Goal: Task Accomplishment & Management: Use online tool/utility

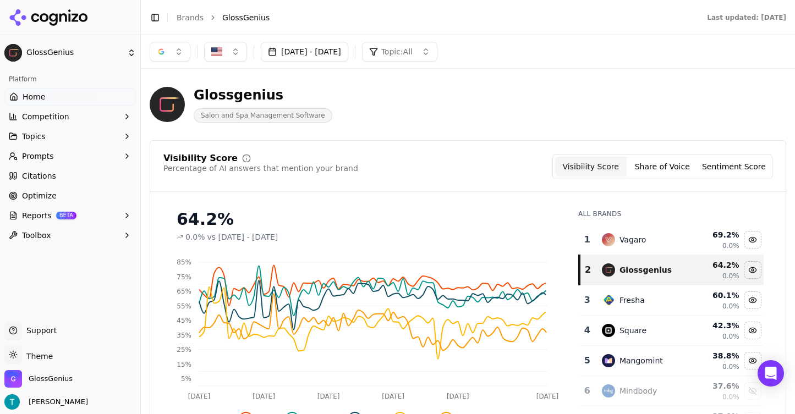
click at [308, 51] on button "[DATE] - [DATE]" at bounding box center [304, 52] width 87 height 20
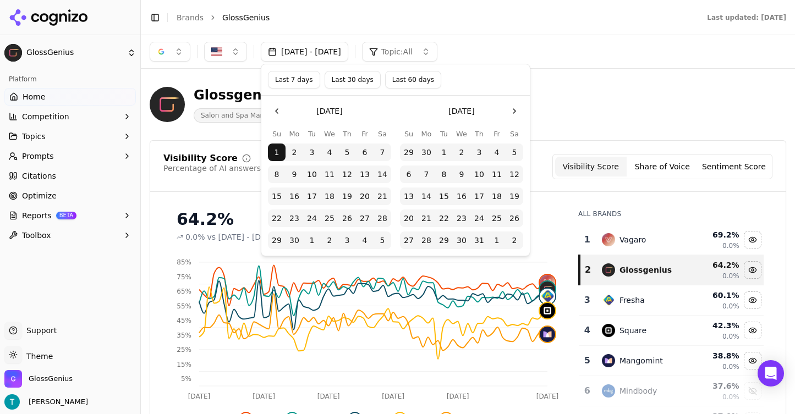
click at [511, 108] on button "Go to the Next Month" at bounding box center [514, 111] width 18 height 18
click at [511, 106] on button "Go to the Next Month" at bounding box center [514, 111] width 18 height 18
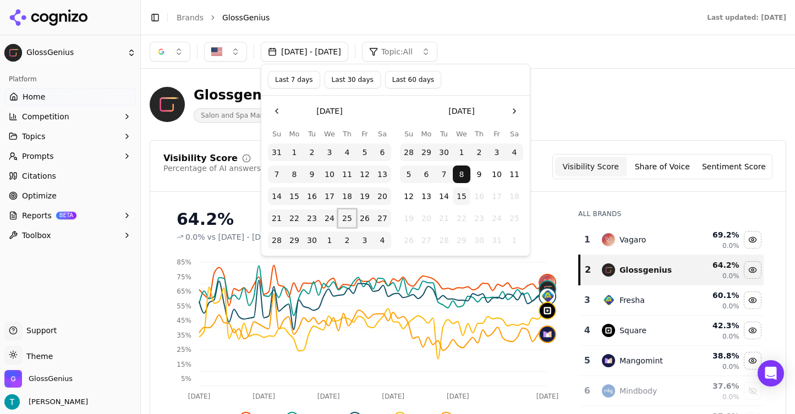
click at [349, 215] on button "25" at bounding box center [347, 219] width 18 height 18
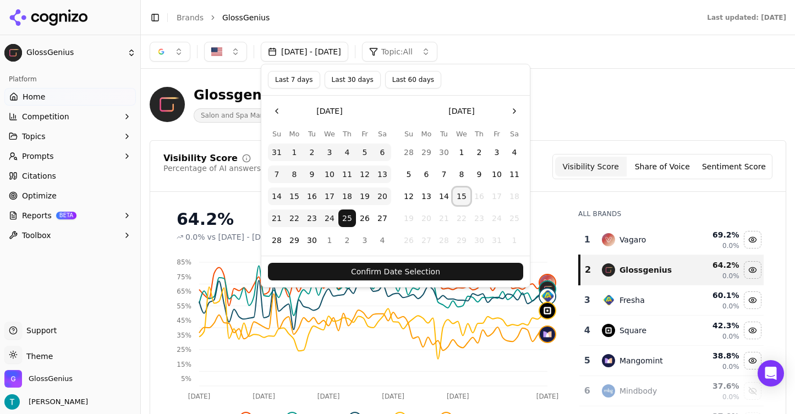
click at [462, 188] on button "15" at bounding box center [462, 197] width 18 height 18
click at [486, 271] on button "Confirm Date Selection" at bounding box center [395, 272] width 255 height 18
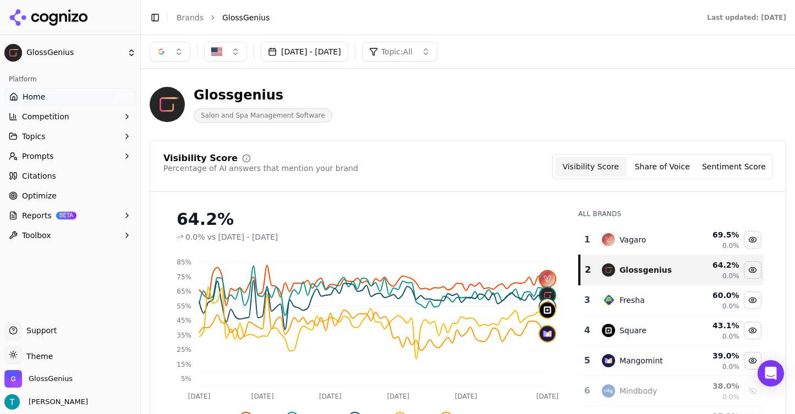
click at [182, 53] on button "button" at bounding box center [170, 52] width 41 height 20
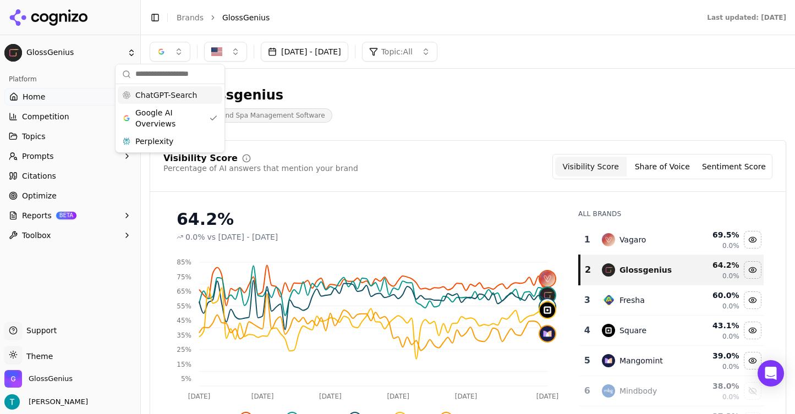
click at [191, 98] on span "ChatGPT-Search" at bounding box center [166, 95] width 62 height 11
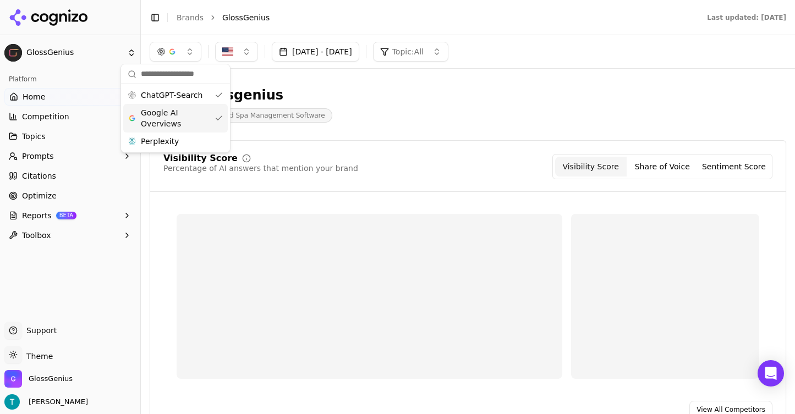
click at [196, 114] on span "Google AI Overviews" at bounding box center [175, 118] width 69 height 22
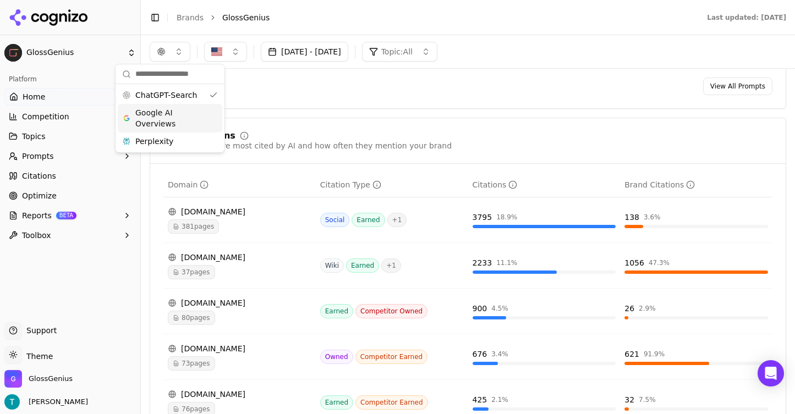
scroll to position [1056, 0]
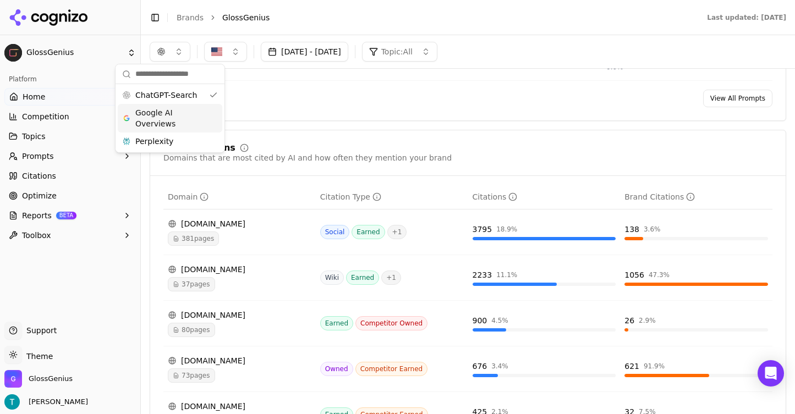
click at [162, 50] on div "button" at bounding box center [161, 51] width 9 height 9
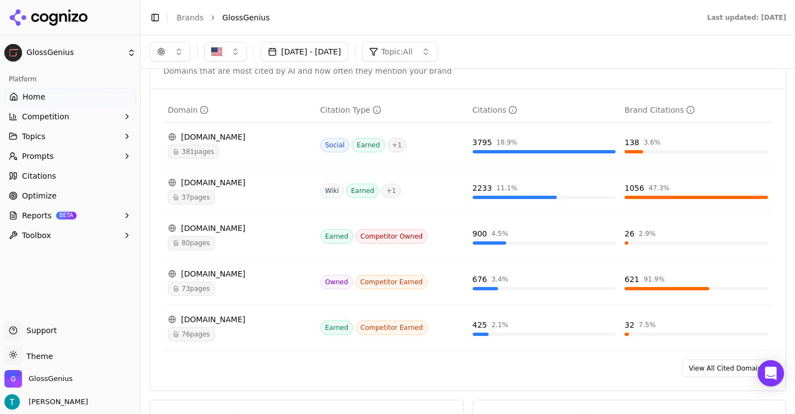
scroll to position [1116, 0]
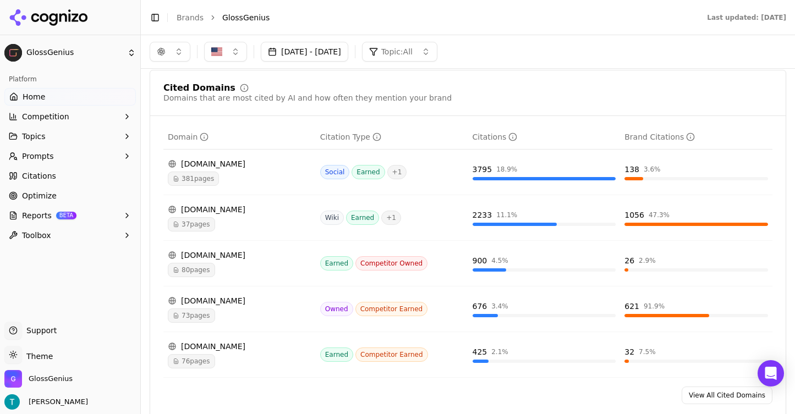
click at [331, 58] on button "[DATE] - [DATE]" at bounding box center [304, 52] width 87 height 20
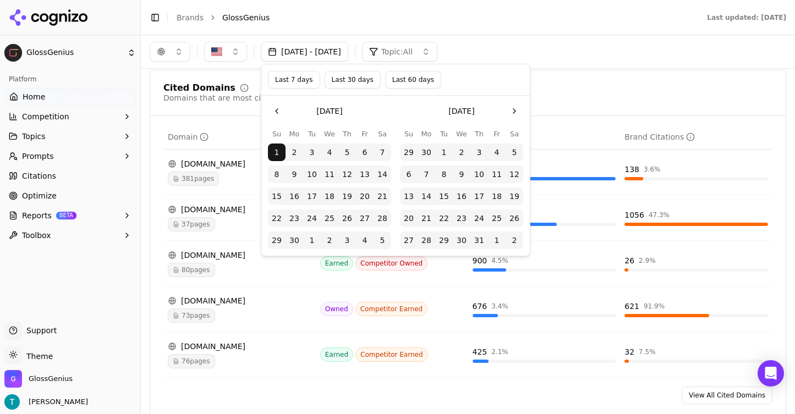
click at [506, 114] on button "Go to the Next Month" at bounding box center [514, 111] width 18 height 18
click at [480, 196] on button "18" at bounding box center [479, 197] width 18 height 18
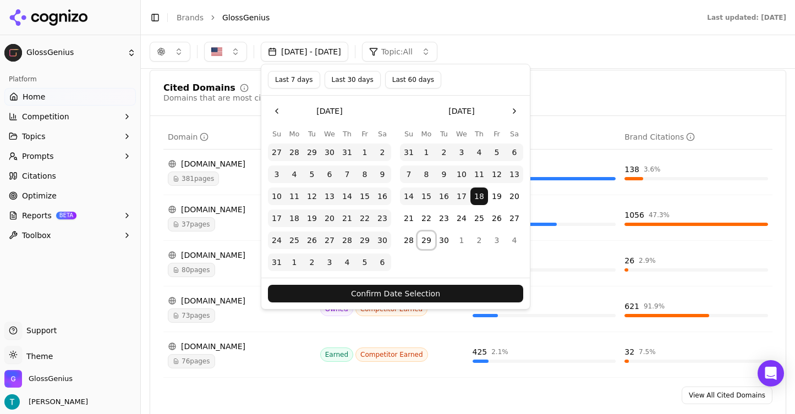
click at [424, 244] on button "29" at bounding box center [426, 241] width 18 height 18
click at [478, 199] on button "18" at bounding box center [479, 197] width 18 height 18
click at [511, 106] on button "Go to the Next Month" at bounding box center [514, 111] width 18 height 18
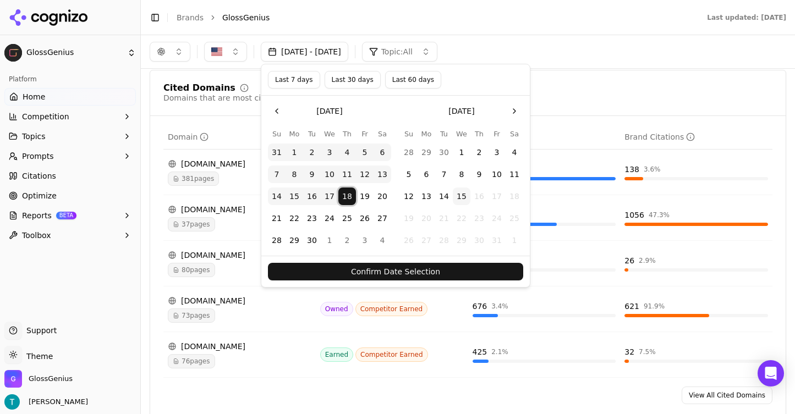
click at [347, 195] on button "18" at bounding box center [347, 197] width 18 height 18
click at [291, 236] on button "29" at bounding box center [294, 241] width 18 height 18
click at [403, 266] on button "Confirm Date Selection" at bounding box center [395, 272] width 255 height 18
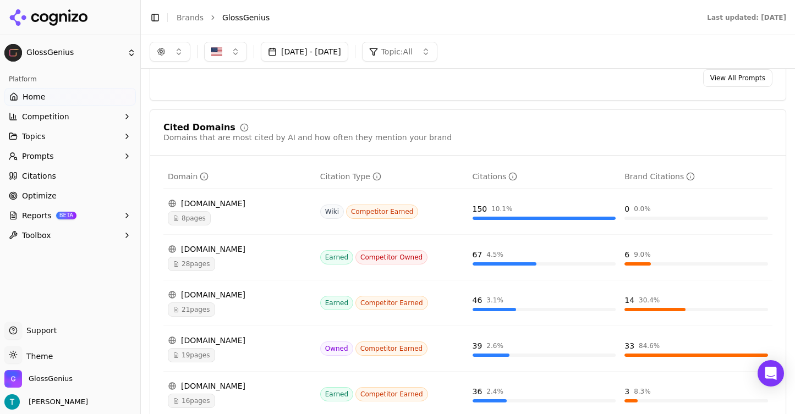
scroll to position [1072, 0]
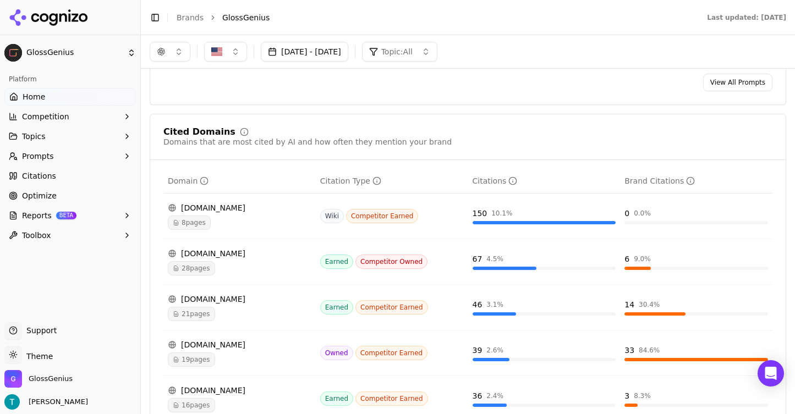
click at [290, 48] on button "[DATE] - [DATE]" at bounding box center [304, 52] width 87 height 20
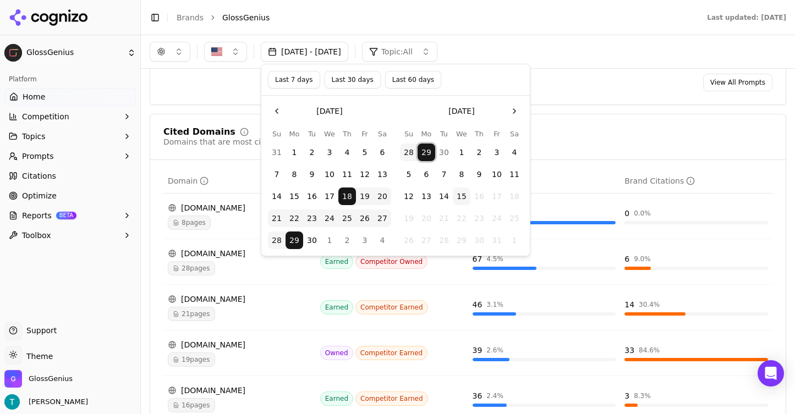
click at [428, 153] on button "29" at bounding box center [426, 153] width 18 height 18
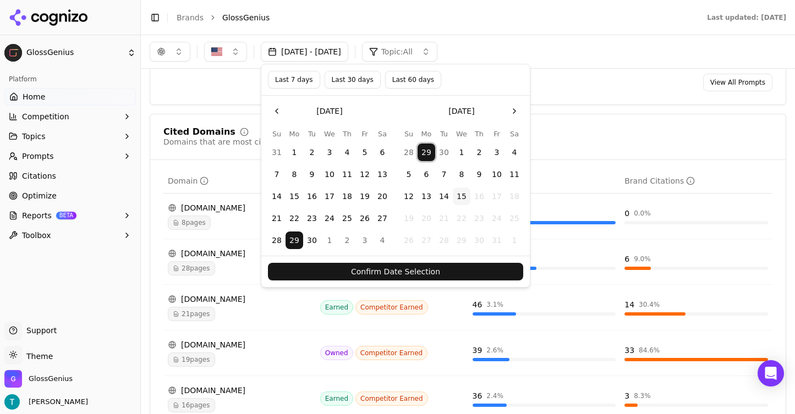
click at [461, 191] on button "15" at bounding box center [462, 197] width 18 height 18
click at [480, 275] on button "Confirm Date Selection" at bounding box center [395, 272] width 255 height 18
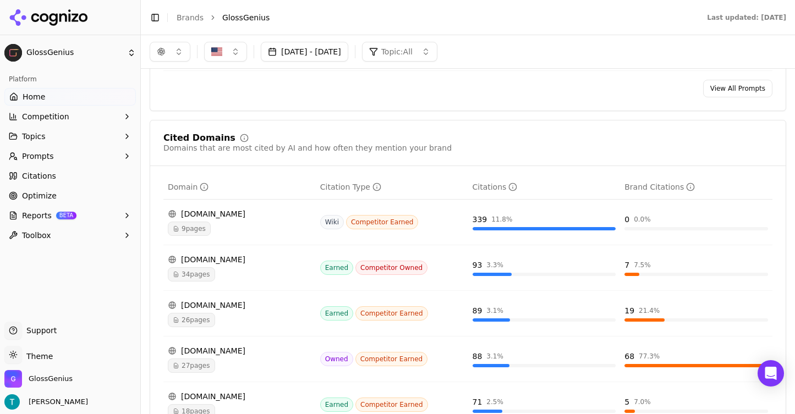
scroll to position [1124, 0]
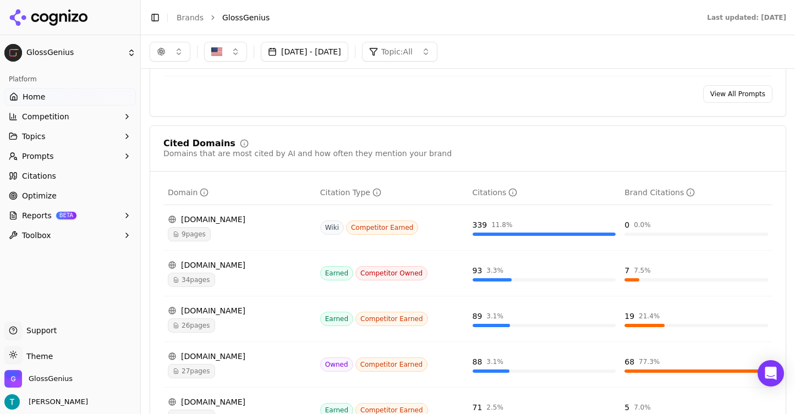
click at [348, 58] on button "[DATE] - [DATE]" at bounding box center [304, 52] width 87 height 20
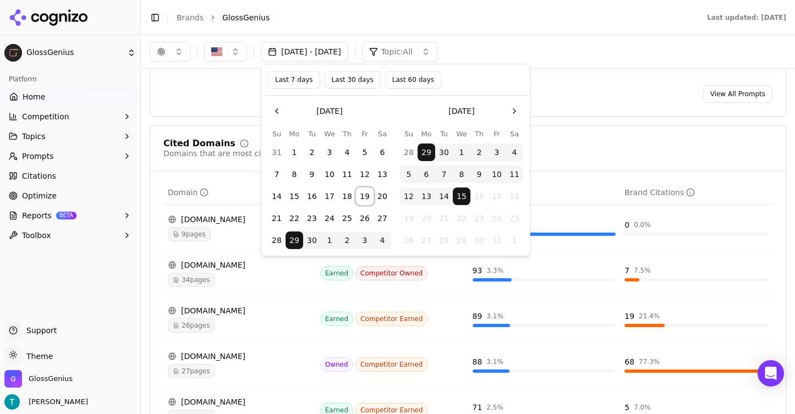
click at [363, 197] on button "19" at bounding box center [365, 197] width 18 height 18
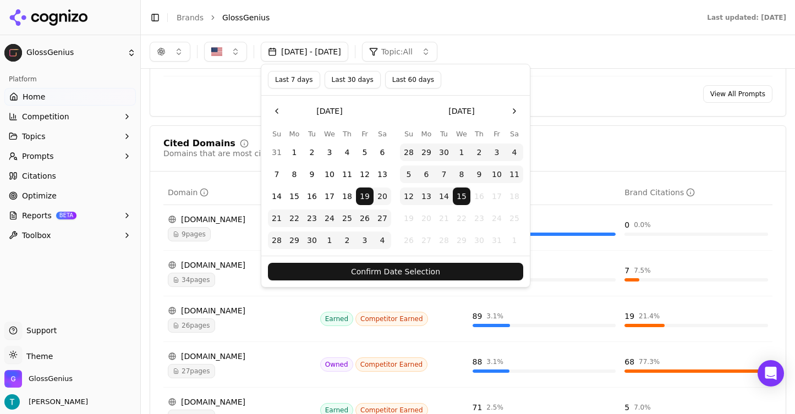
click at [478, 272] on button "Confirm Date Selection" at bounding box center [395, 272] width 255 height 18
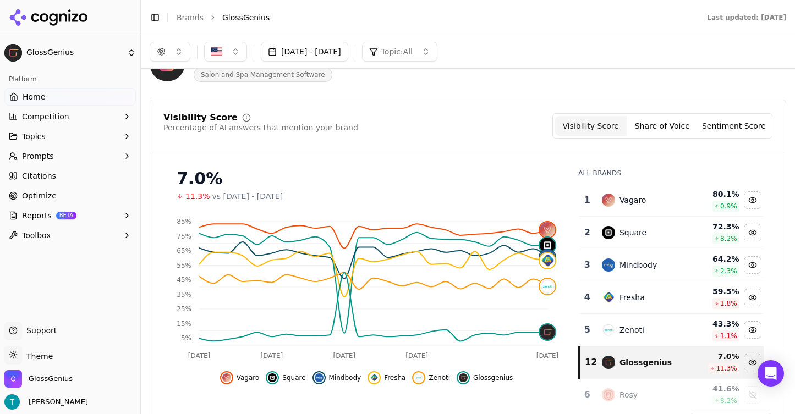
scroll to position [58, 0]
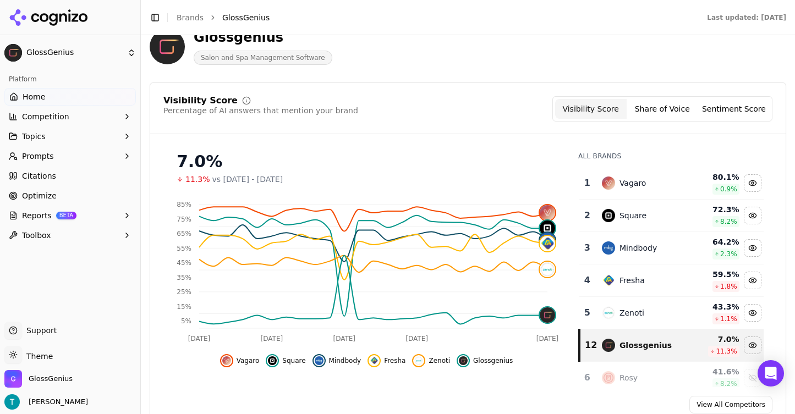
click at [660, 212] on div "Square" at bounding box center [643, 215] width 82 height 13
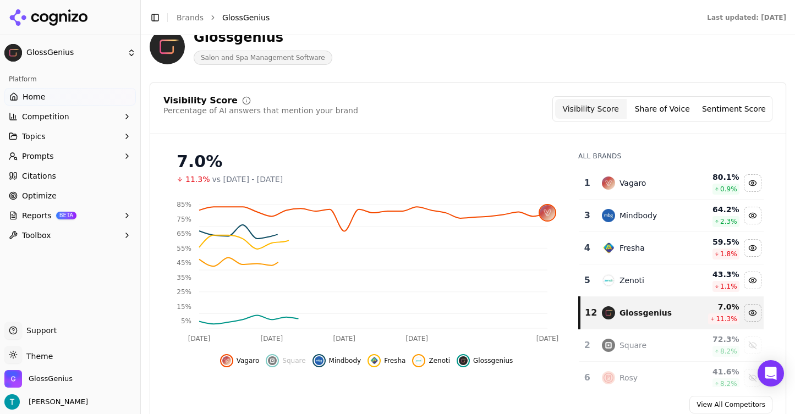
click at [671, 241] on td "Fresha" at bounding box center [642, 248] width 95 height 32
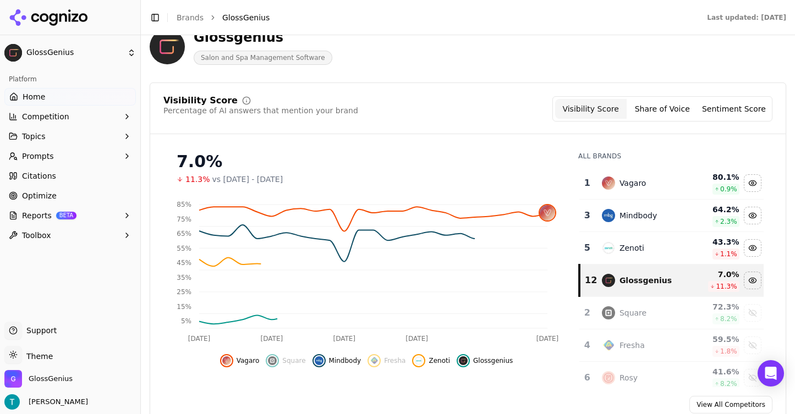
click at [666, 218] on div "Mindbody" at bounding box center [643, 215] width 82 height 13
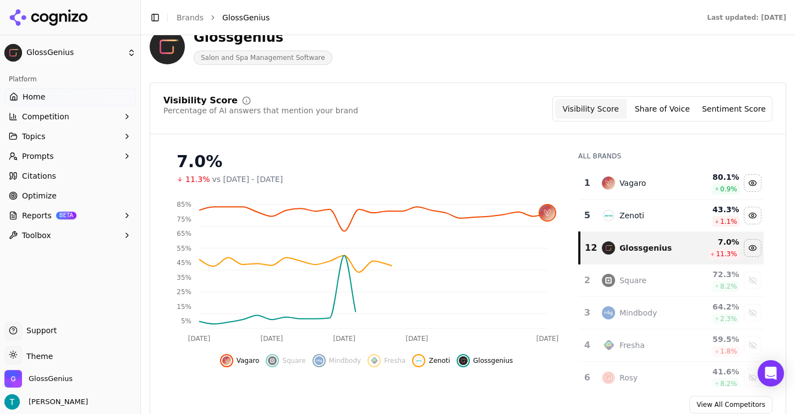
click at [664, 219] on div "Zenoti" at bounding box center [643, 215] width 82 height 13
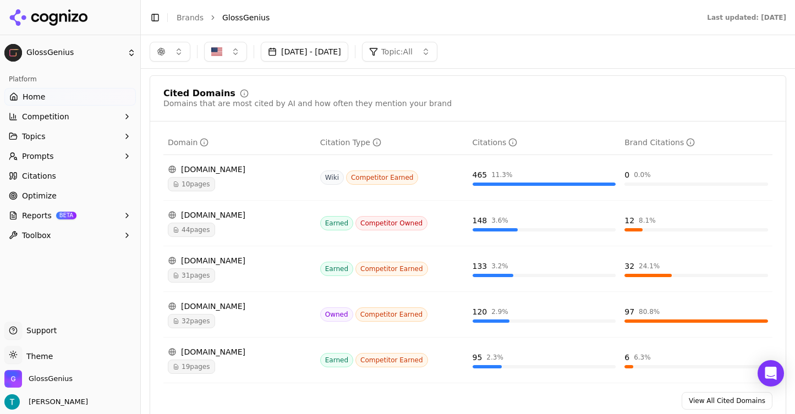
scroll to position [1171, 0]
